Goal: Task Accomplishment & Management: Use online tool/utility

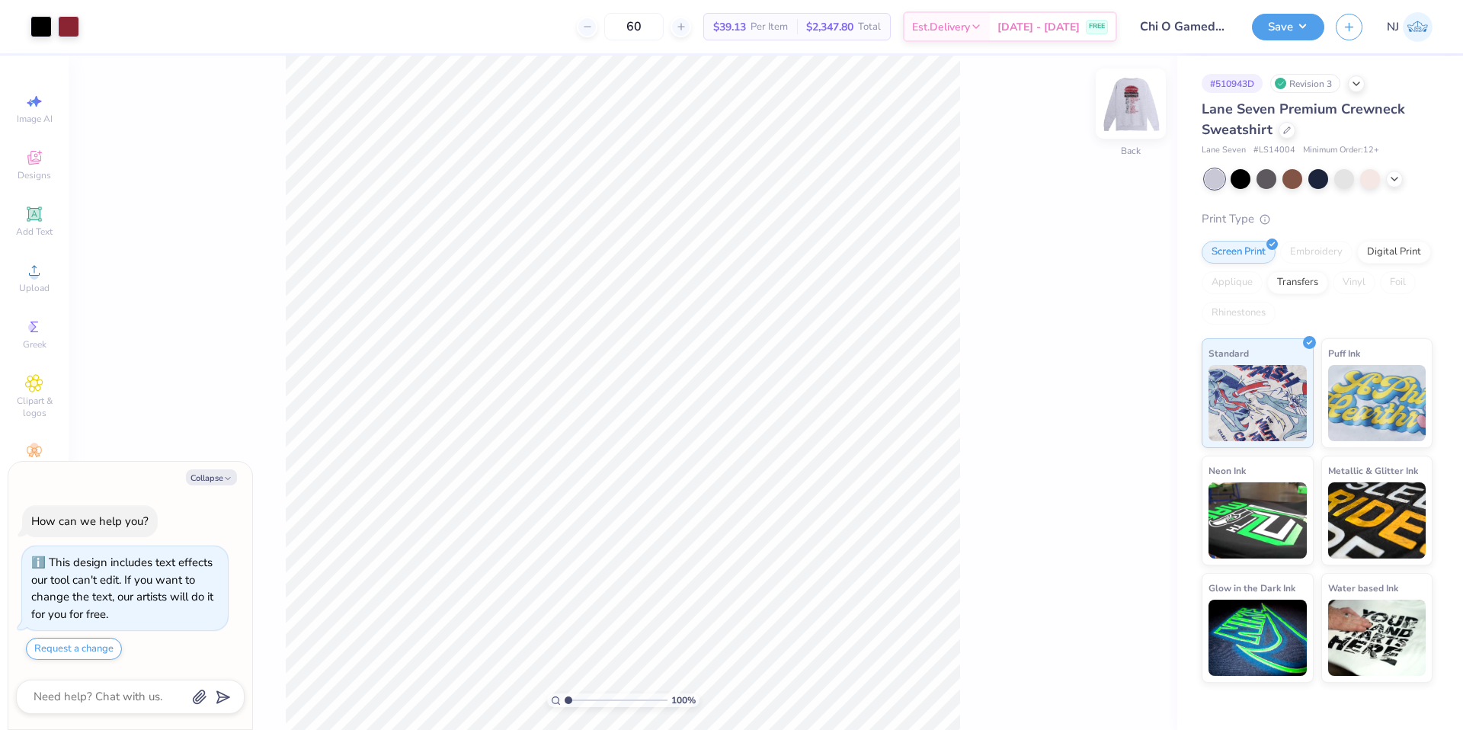
click at [1132, 124] on img at bounding box center [1130, 103] width 61 height 61
click at [1123, 121] on img at bounding box center [1130, 103] width 61 height 61
click at [1395, 189] on div "Lane Seven Premium Crewneck Sweatshirt Lane Seven # LS14004 Minimum Order: 12 +…" at bounding box center [1317, 391] width 231 height 584
click at [1390, 177] on icon at bounding box center [1394, 177] width 12 height 12
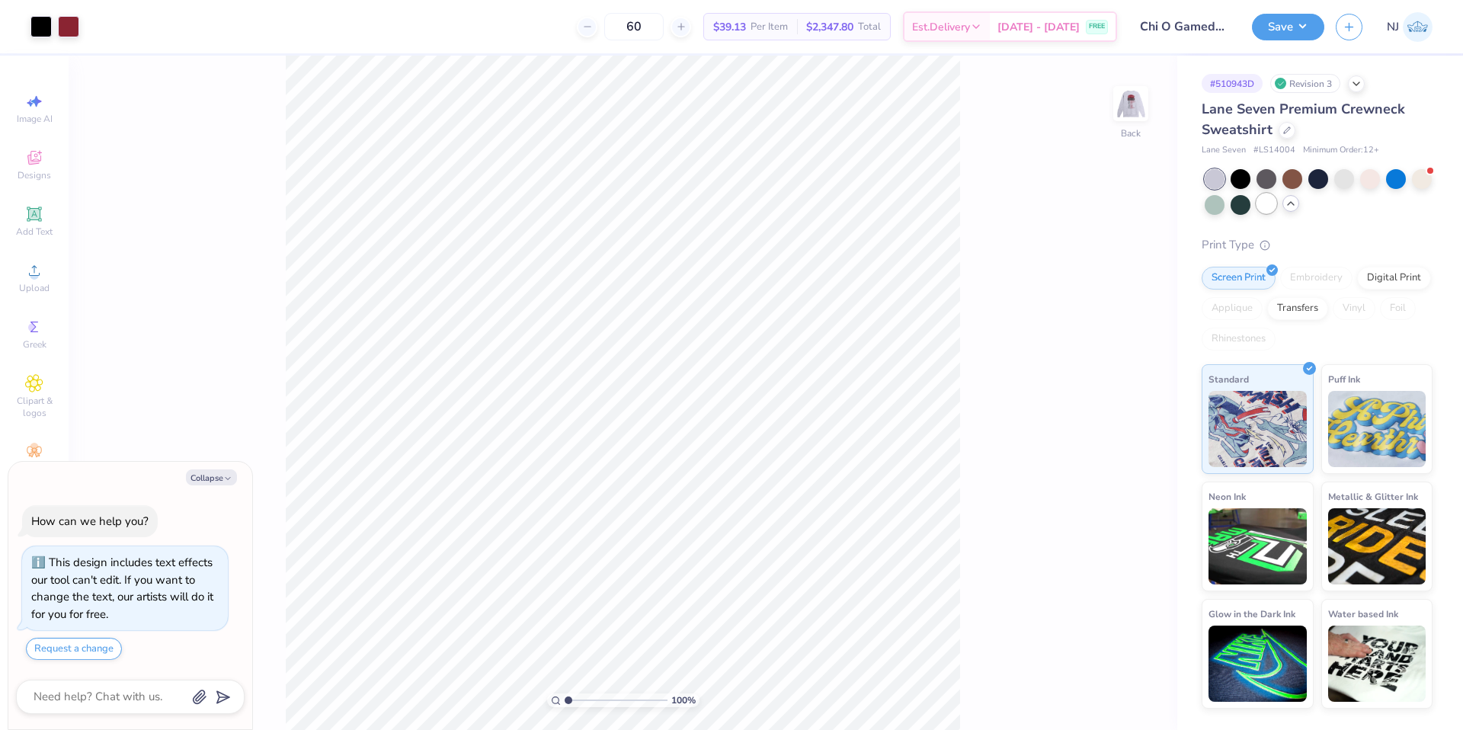
click at [1273, 211] on div at bounding box center [1267, 204] width 20 height 20
click at [1130, 121] on img at bounding box center [1130, 103] width 61 height 61
click at [1130, 119] on img at bounding box center [1131, 103] width 30 height 30
click at [1260, 36] on button "Save" at bounding box center [1288, 24] width 72 height 27
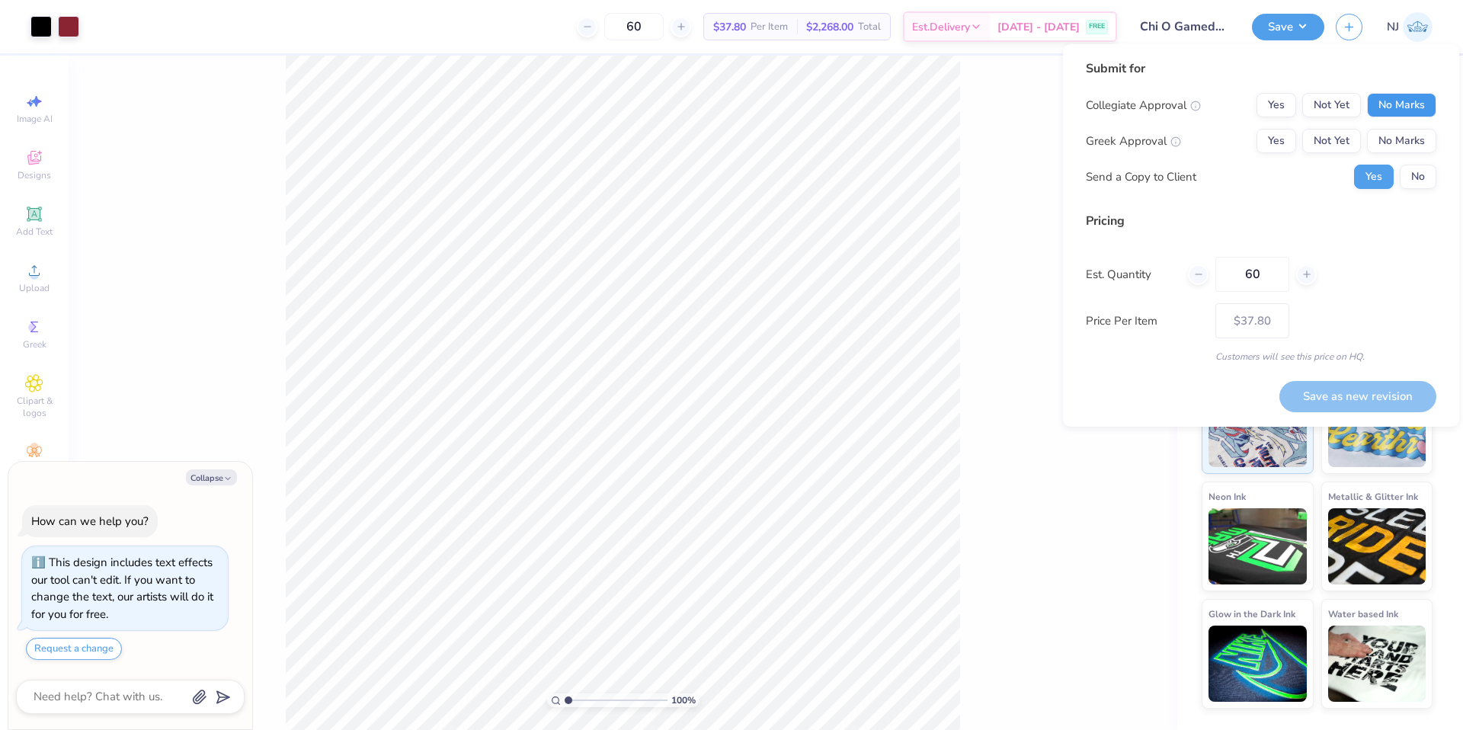
click at [1392, 106] on button "No Marks" at bounding box center [1401, 105] width 69 height 24
click at [1286, 138] on button "Yes" at bounding box center [1277, 141] width 40 height 24
click at [1405, 165] on button "No" at bounding box center [1418, 177] width 37 height 24
type textarea "x"
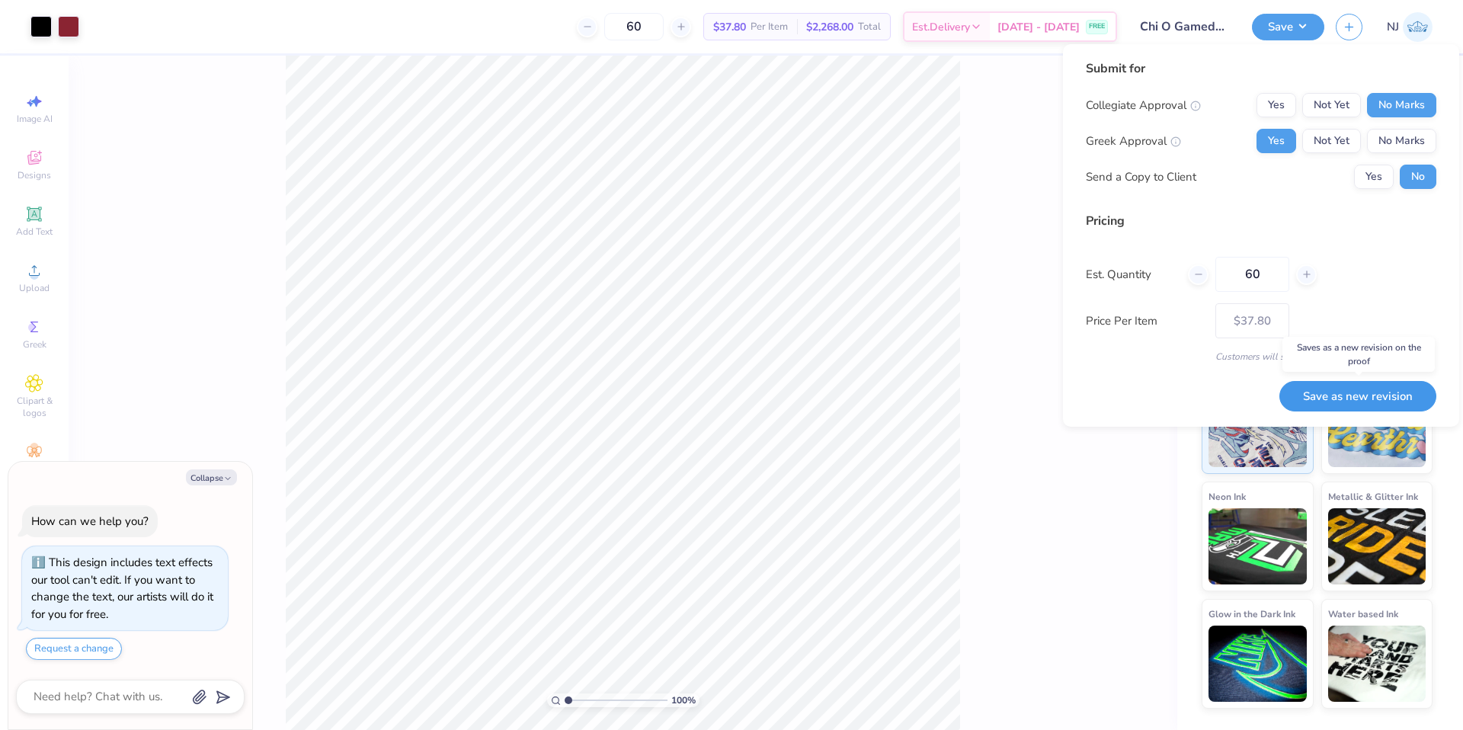
click at [1303, 402] on button "Save as new revision" at bounding box center [1357, 396] width 157 height 31
type input "$37.80"
type textarea "x"
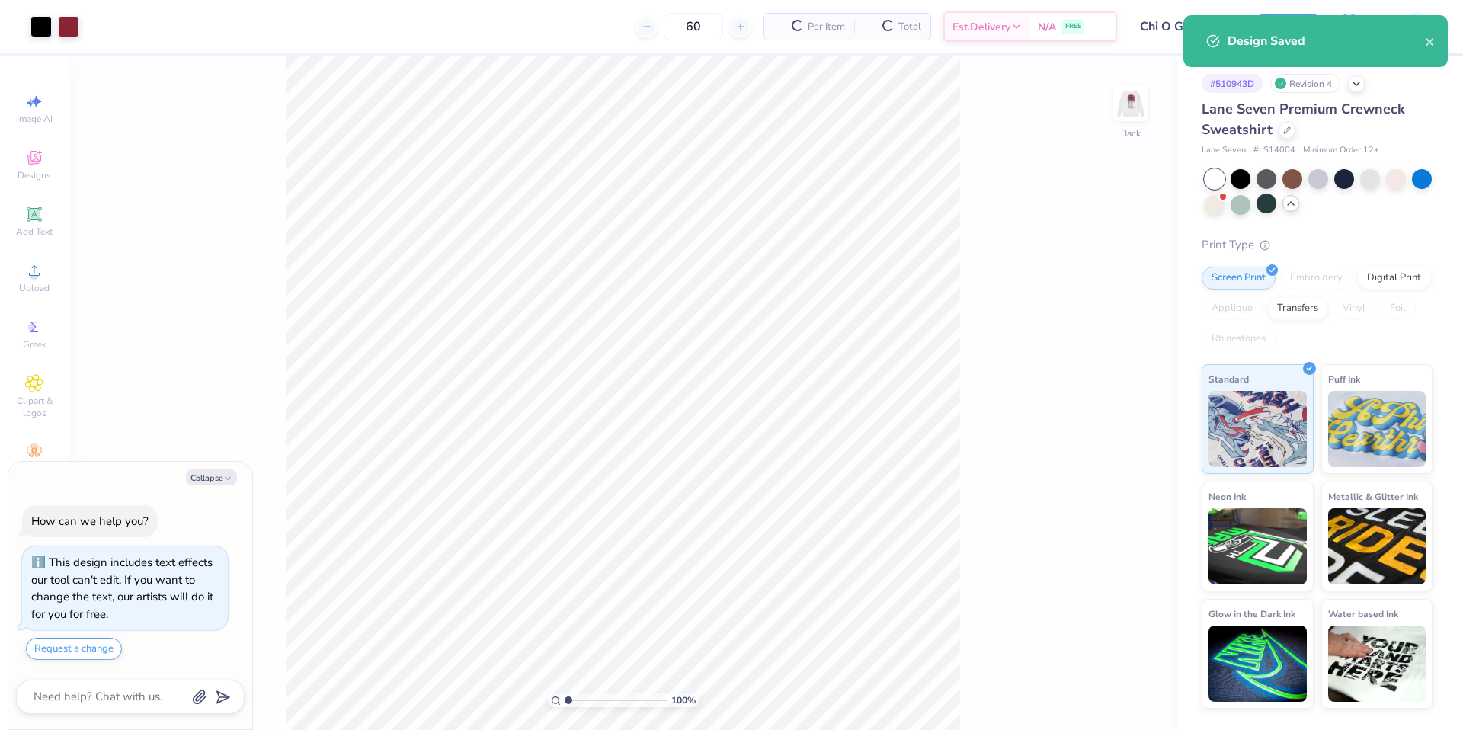
type input "$37.80"
